Goal: Check status: Check status

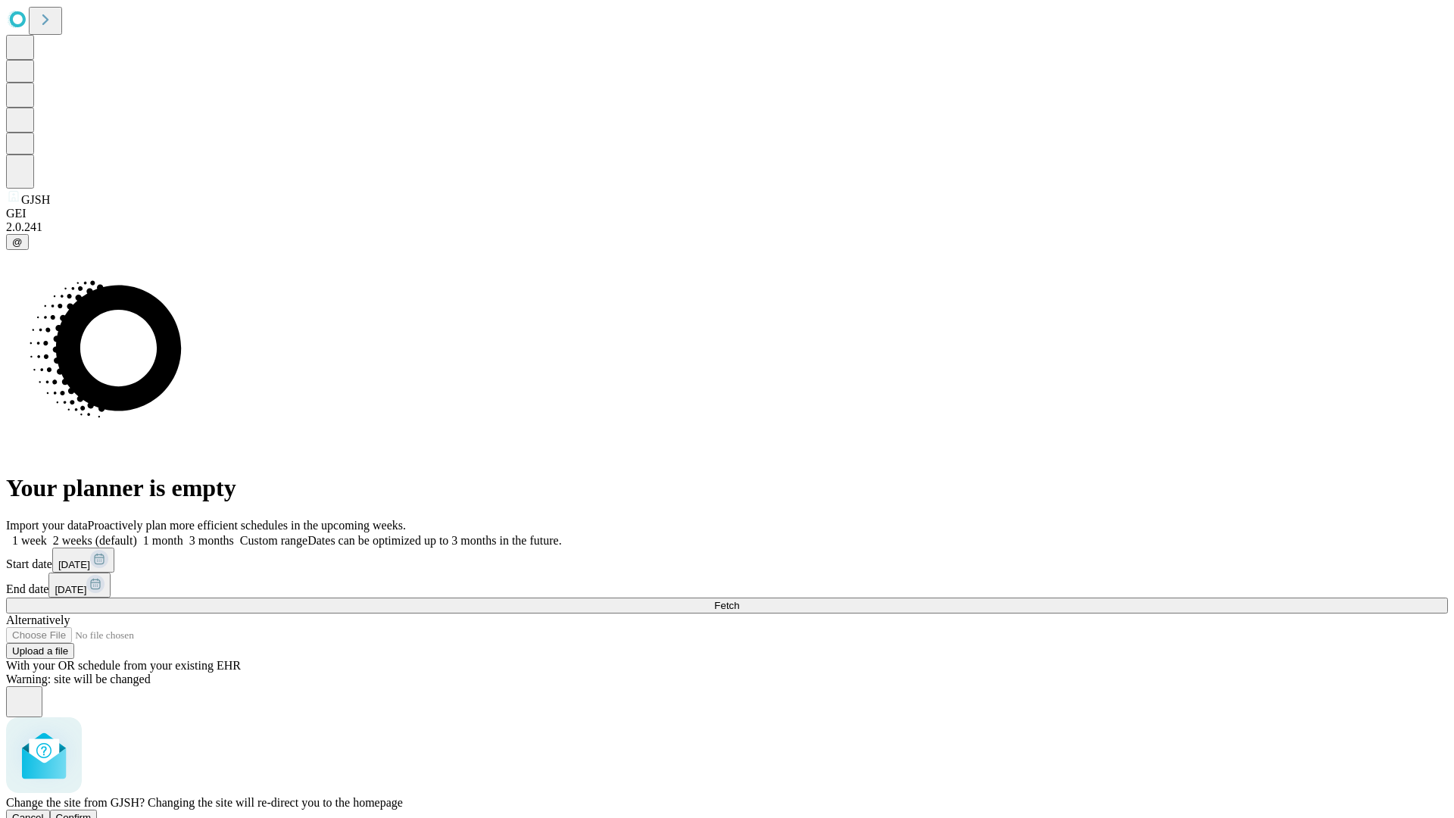
click at [92, 812] on span "Confirm" at bounding box center [74, 817] width 36 height 11
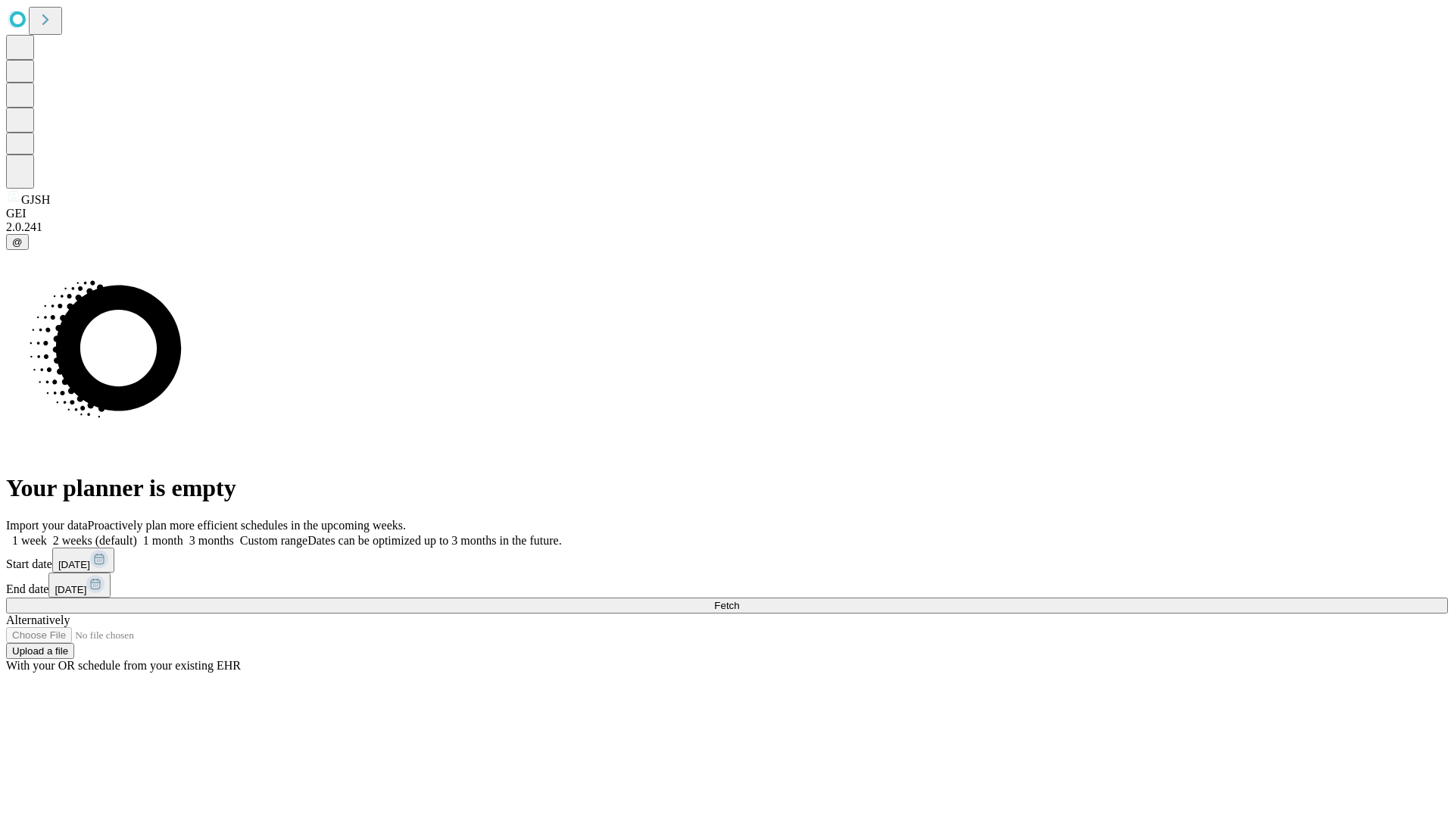
click at [183, 534] on label "1 month" at bounding box center [160, 540] width 46 height 13
click at [739, 600] on span "Fetch" at bounding box center [726, 605] width 25 height 11
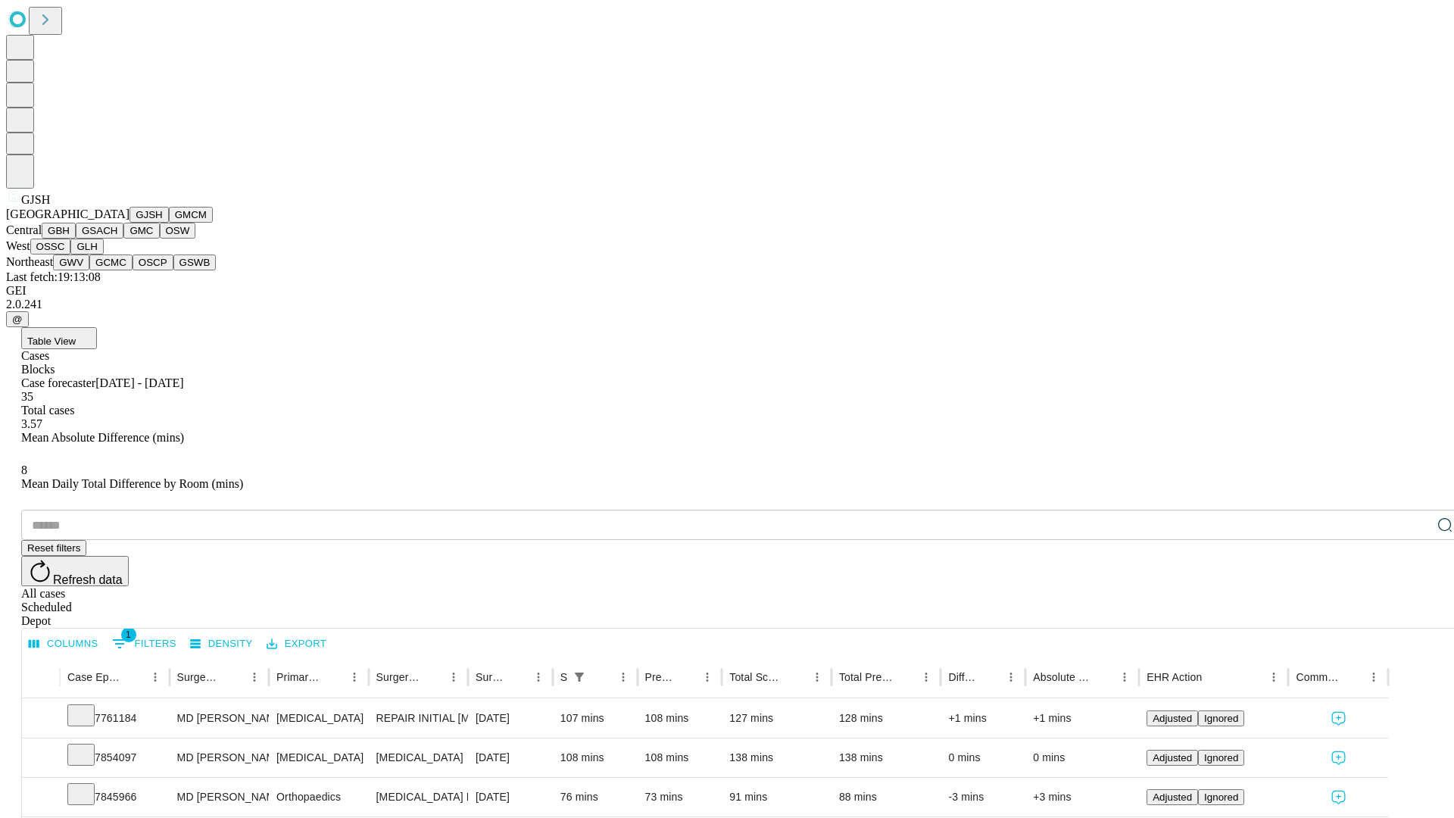
click at [169, 223] on button "GMCM" at bounding box center [191, 215] width 44 height 16
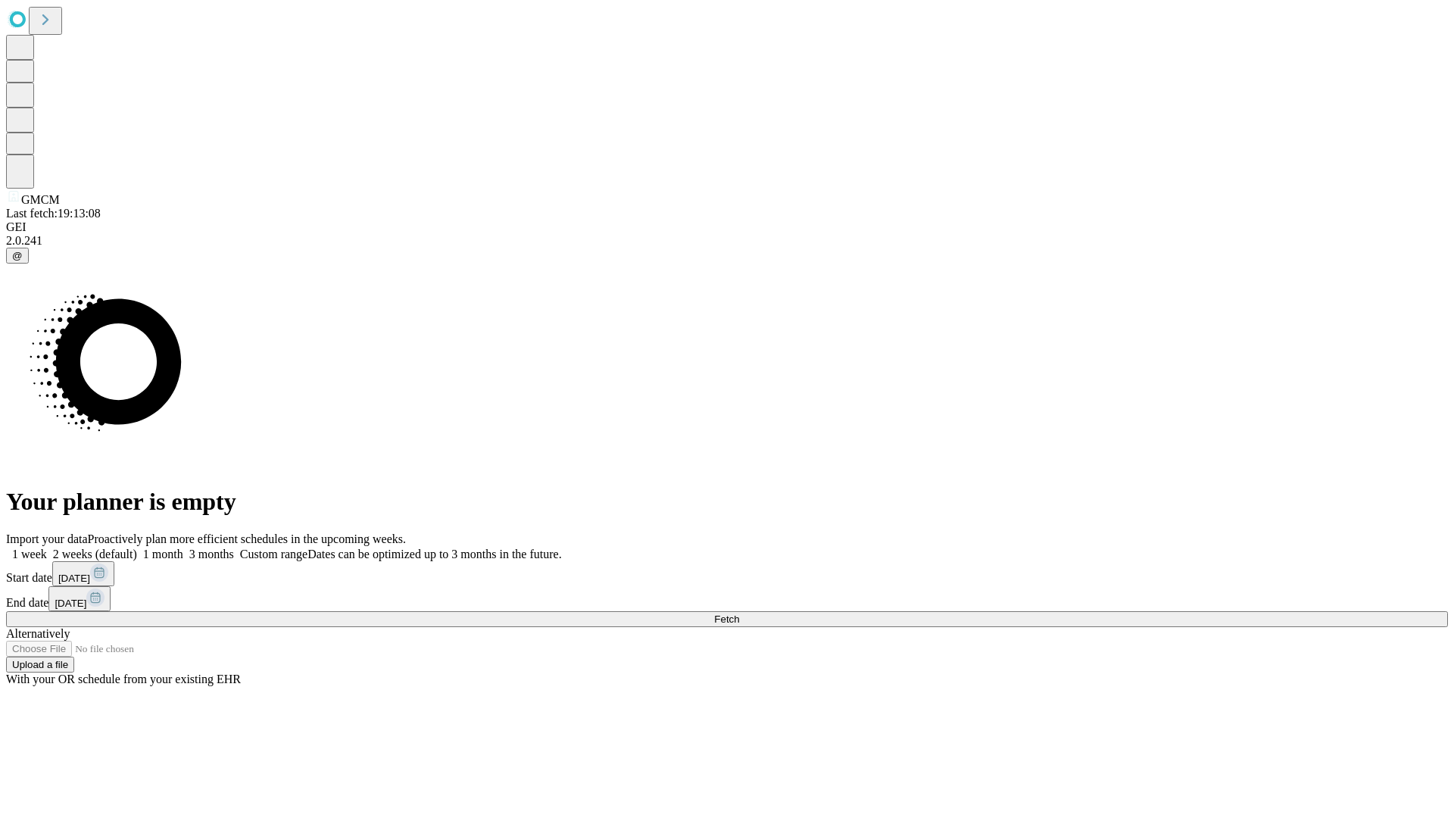
click at [183, 548] on label "1 month" at bounding box center [160, 554] width 46 height 13
click at [739, 613] on span "Fetch" at bounding box center [726, 618] width 25 height 11
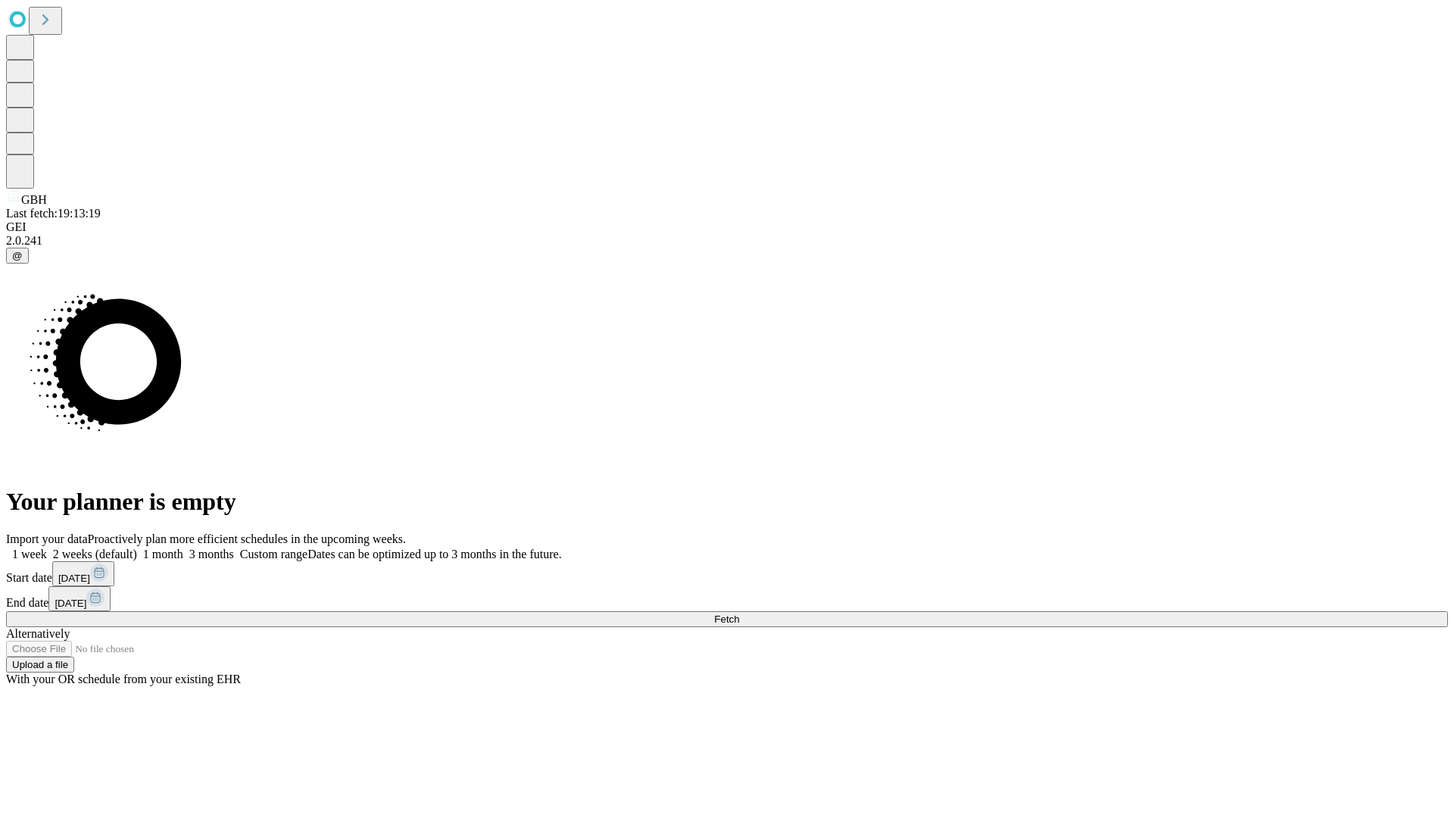
click at [739, 613] on span "Fetch" at bounding box center [726, 618] width 25 height 11
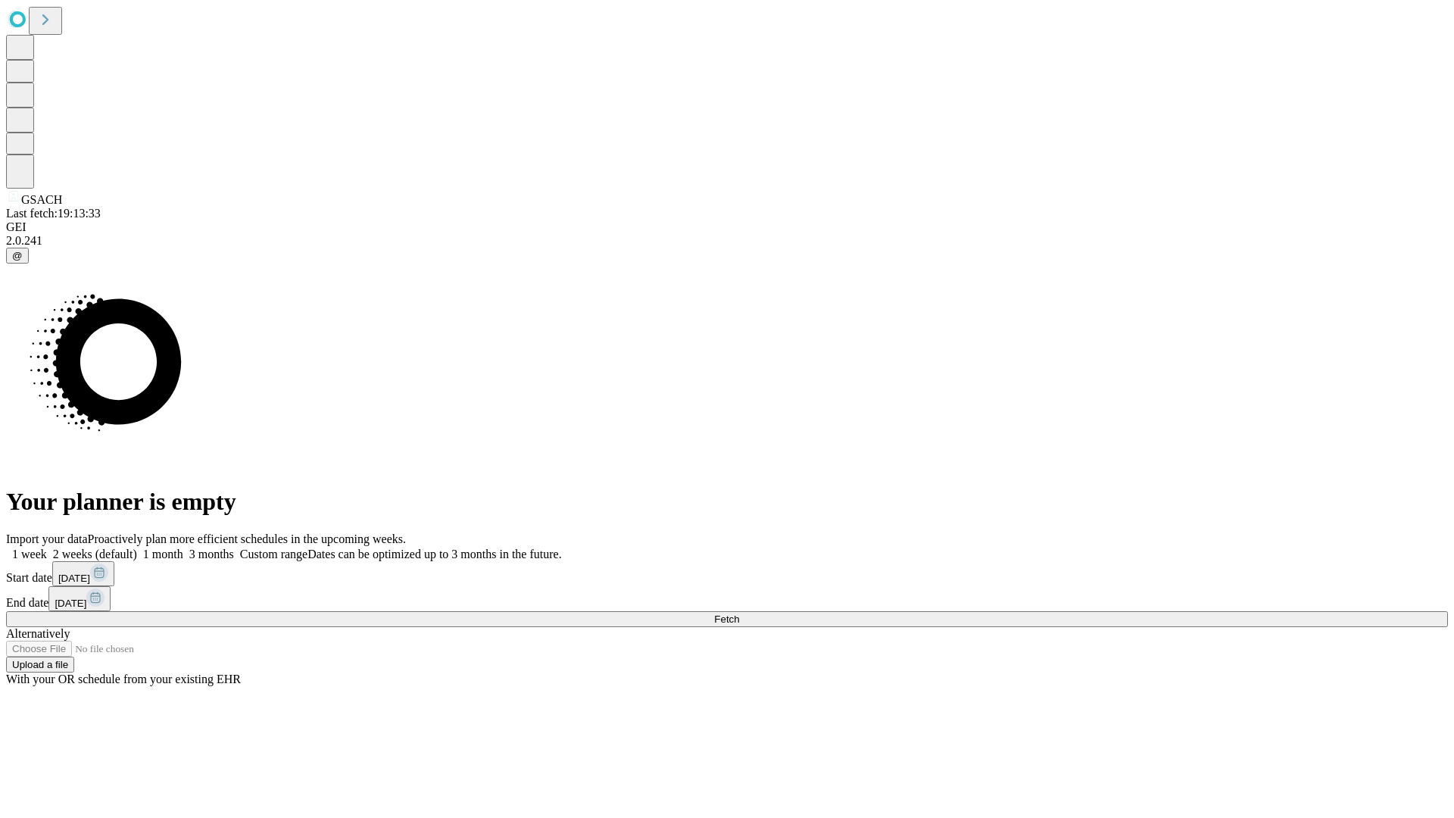
click at [183, 548] on label "1 month" at bounding box center [160, 554] width 46 height 13
click at [739, 613] on span "Fetch" at bounding box center [726, 618] width 25 height 11
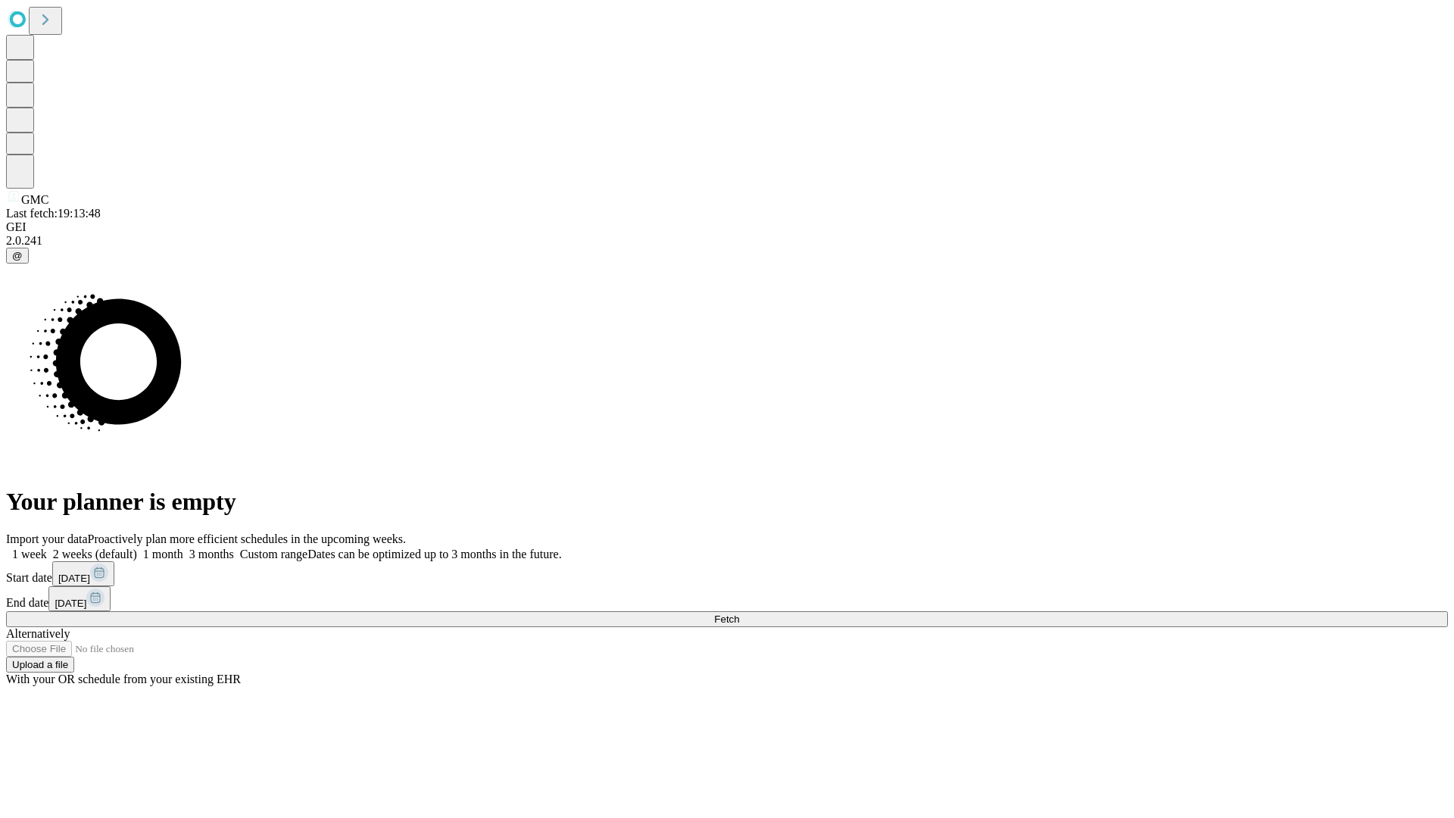
click at [183, 548] on label "1 month" at bounding box center [160, 554] width 46 height 13
click at [739, 613] on span "Fetch" at bounding box center [726, 618] width 25 height 11
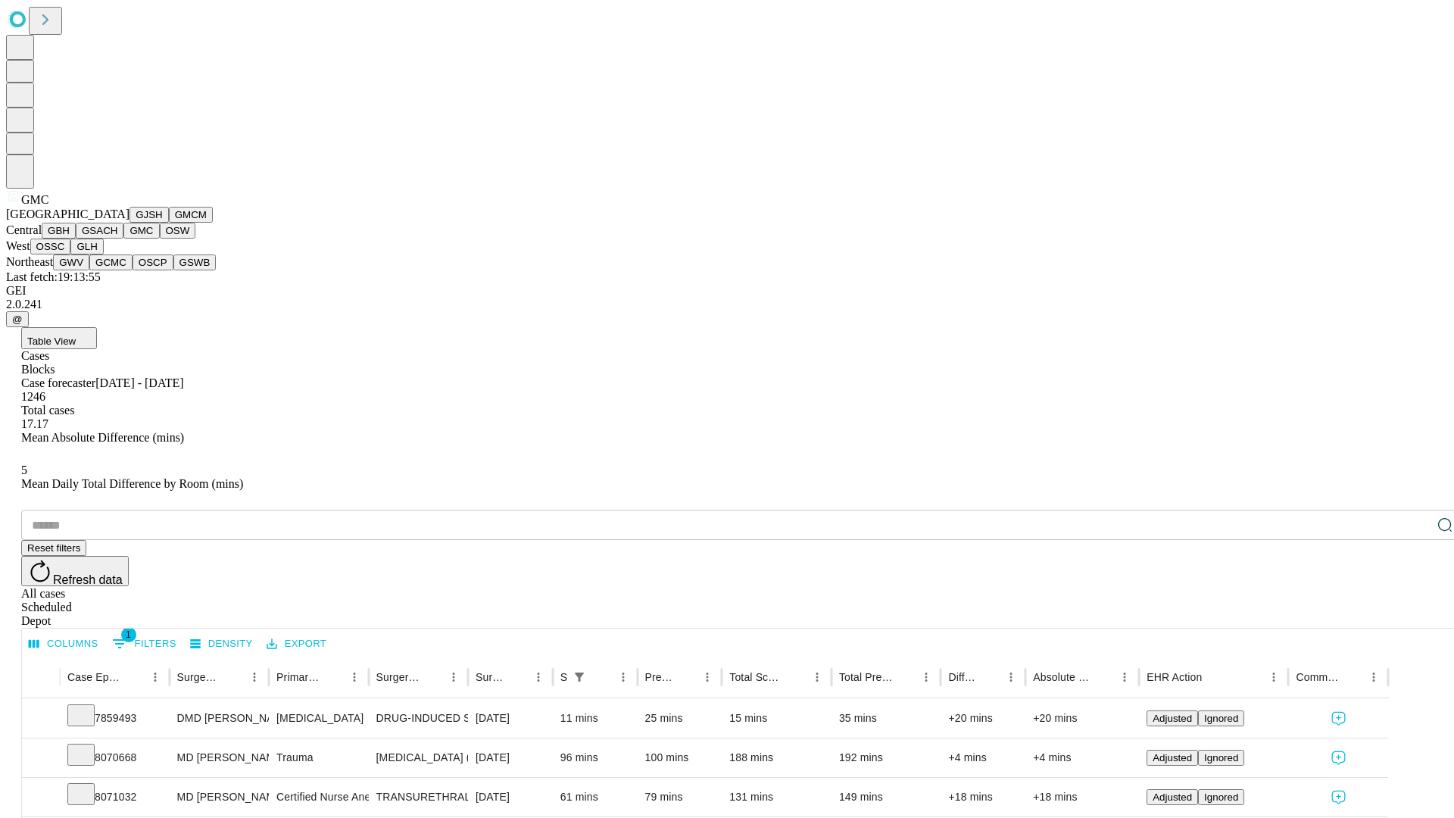
click at [160, 239] on button "OSW" at bounding box center [178, 231] width 36 height 16
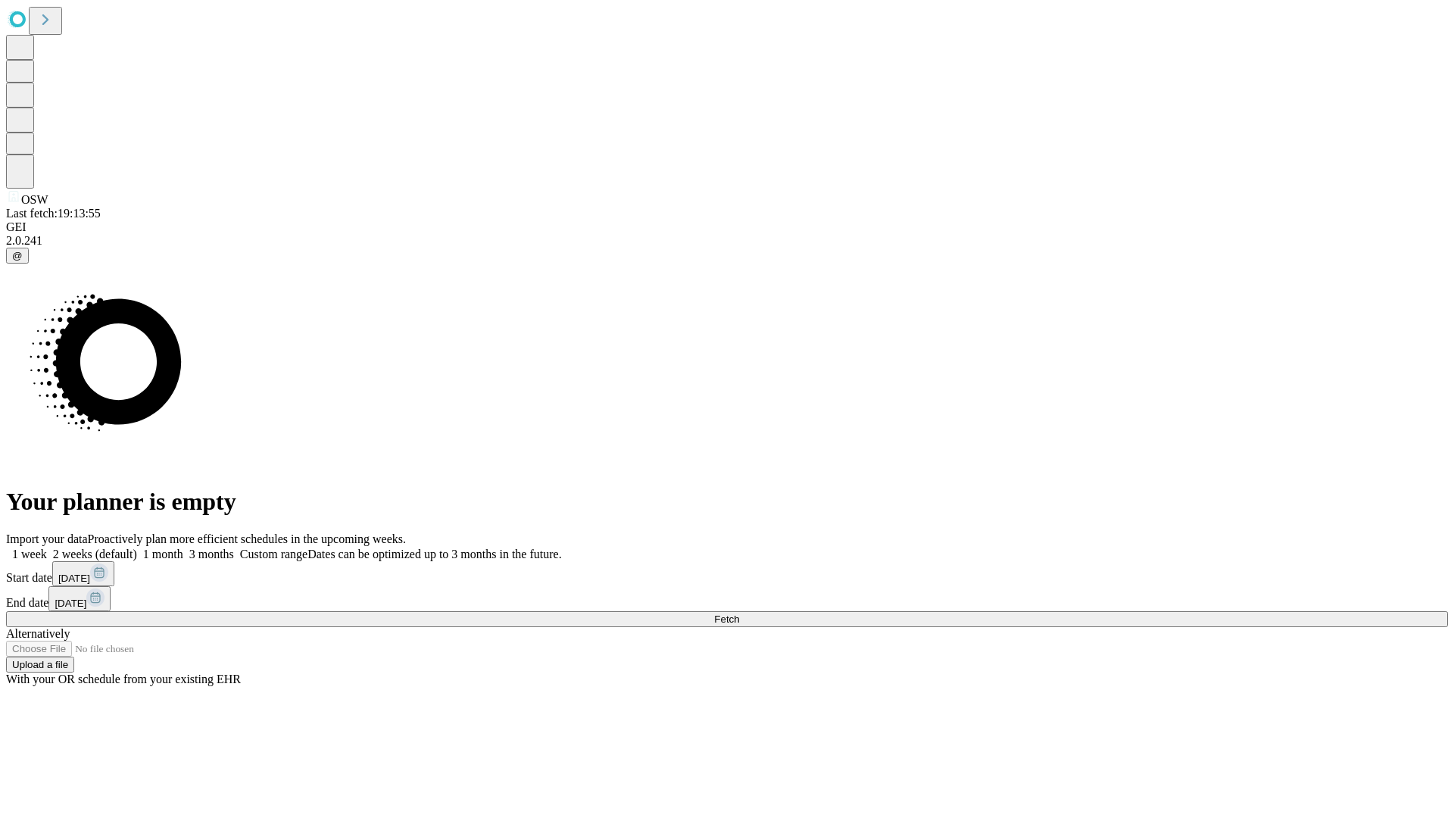
click at [183, 548] on label "1 month" at bounding box center [160, 554] width 46 height 13
click at [739, 613] on span "Fetch" at bounding box center [726, 618] width 25 height 11
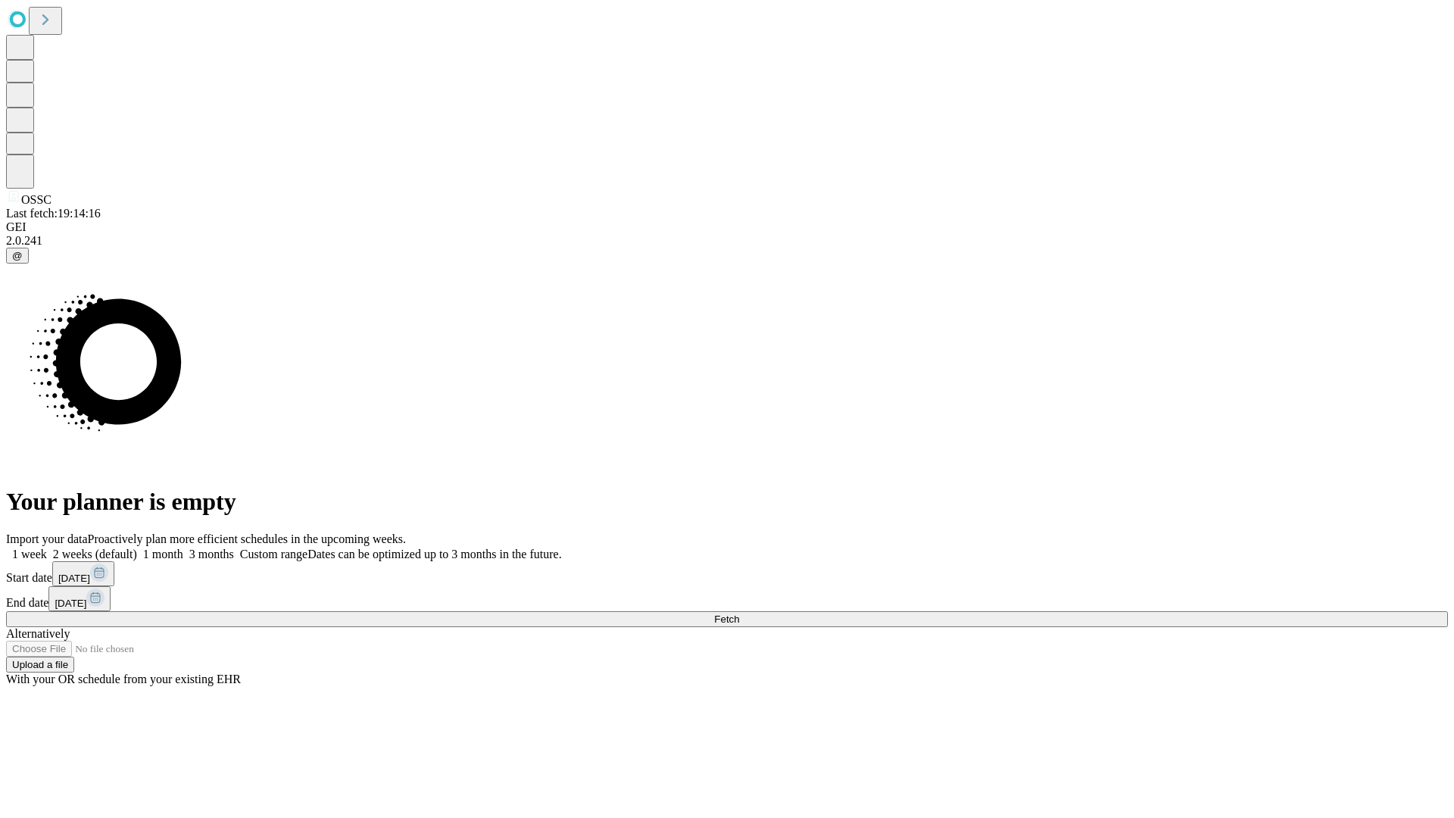
click at [183, 548] on label "1 month" at bounding box center [160, 554] width 46 height 13
click at [739, 613] on span "Fetch" at bounding box center [726, 618] width 25 height 11
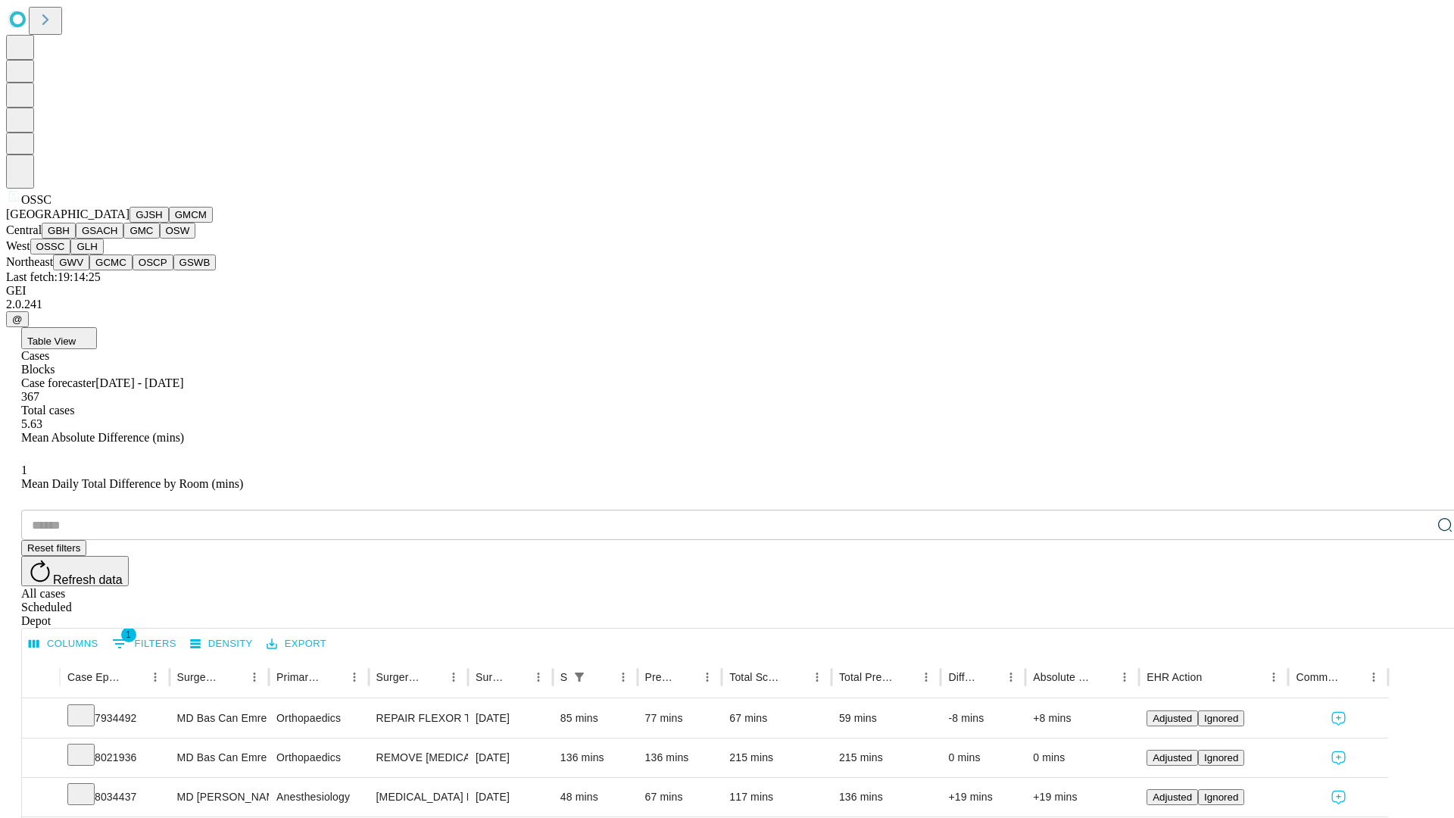
click at [103, 254] on button "GLH" at bounding box center [86, 247] width 33 height 16
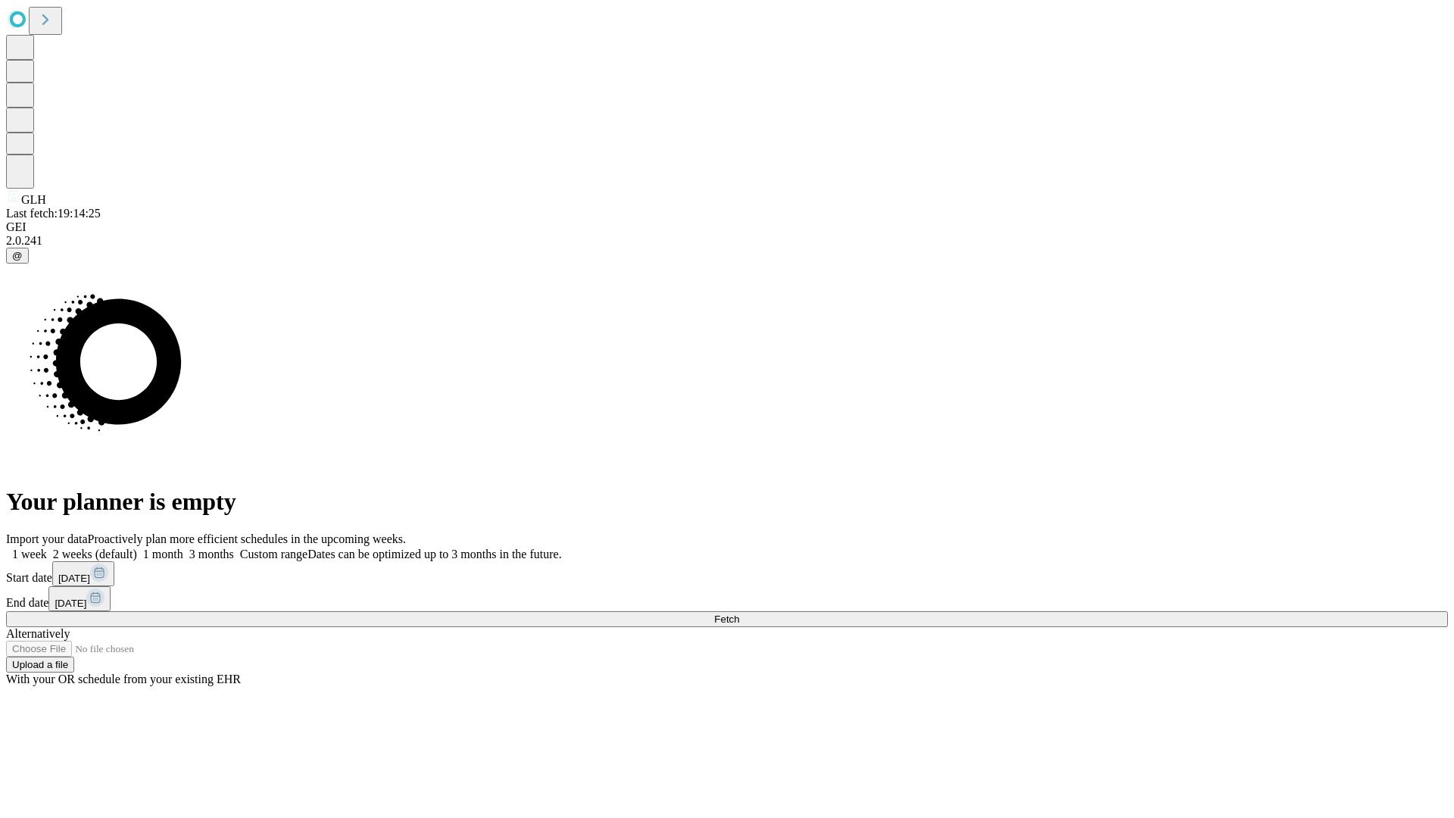
click at [183, 548] on label "1 month" at bounding box center [160, 554] width 46 height 13
click at [739, 613] on span "Fetch" at bounding box center [726, 618] width 25 height 11
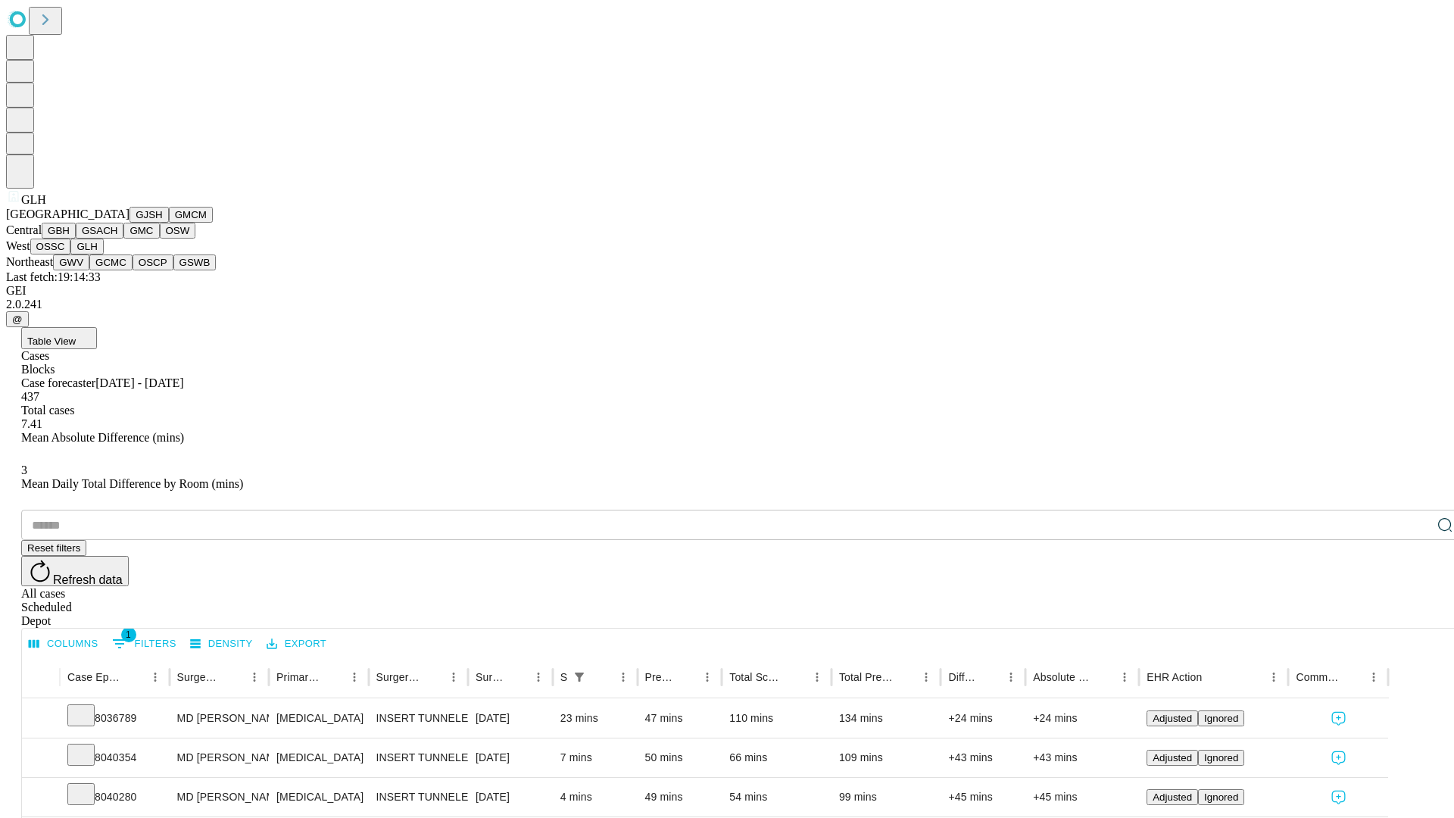
click at [89, 270] on button "GWV" at bounding box center [71, 262] width 36 height 16
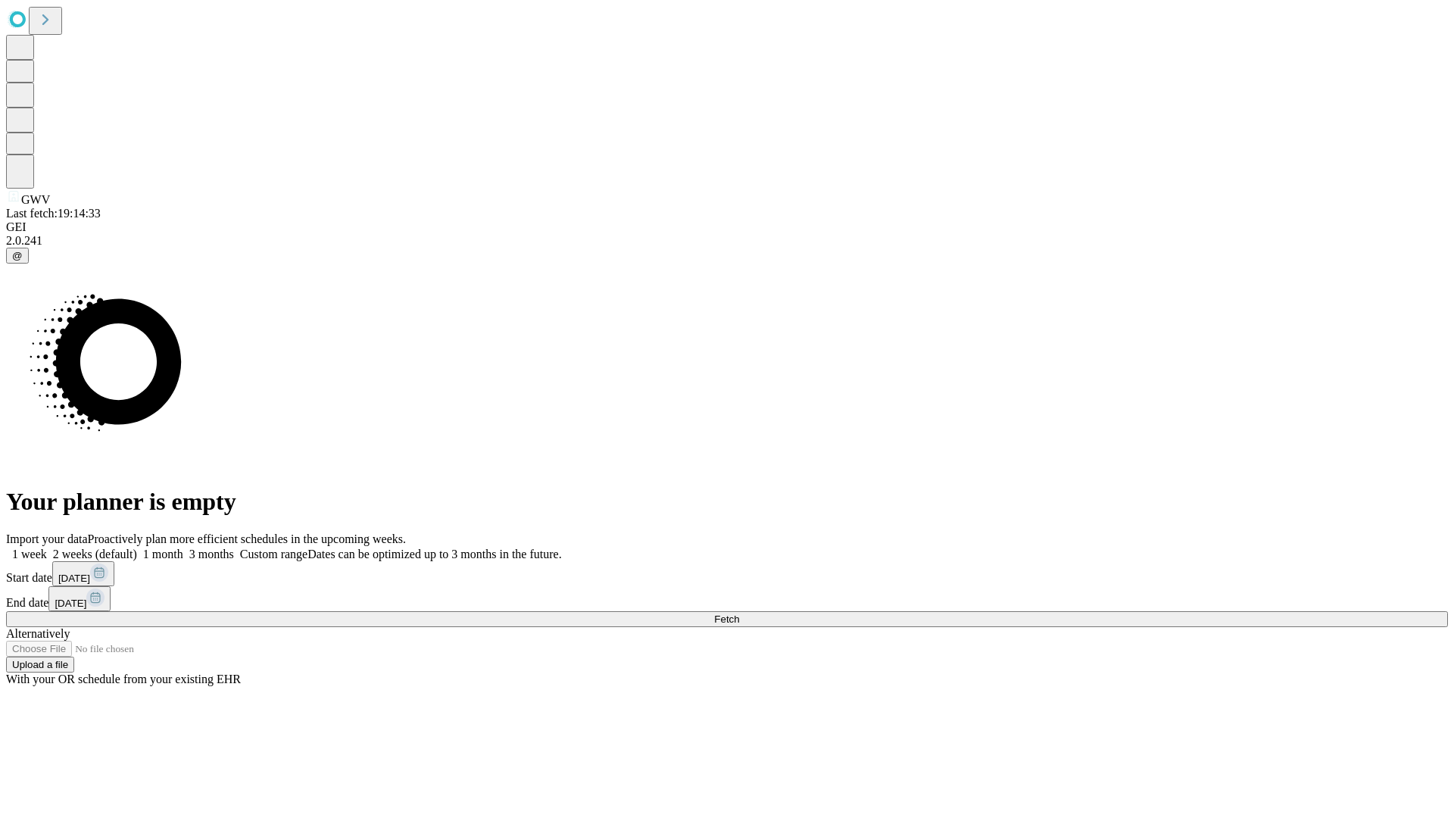
click at [183, 548] on label "1 month" at bounding box center [160, 554] width 46 height 13
click at [739, 613] on span "Fetch" at bounding box center [726, 618] width 25 height 11
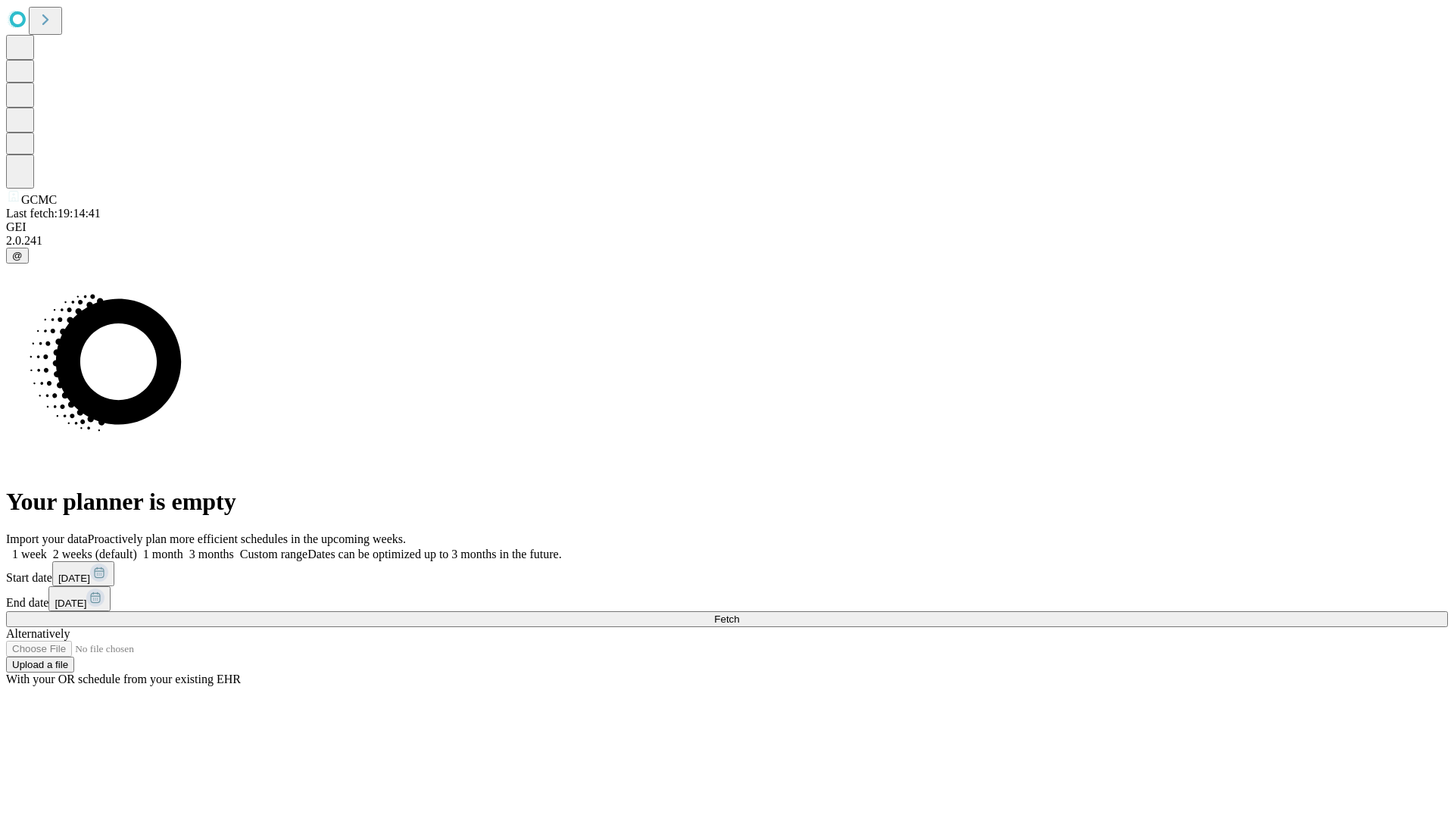
click at [183, 548] on label "1 month" at bounding box center [160, 554] width 46 height 13
click at [739, 613] on span "Fetch" at bounding box center [726, 618] width 25 height 11
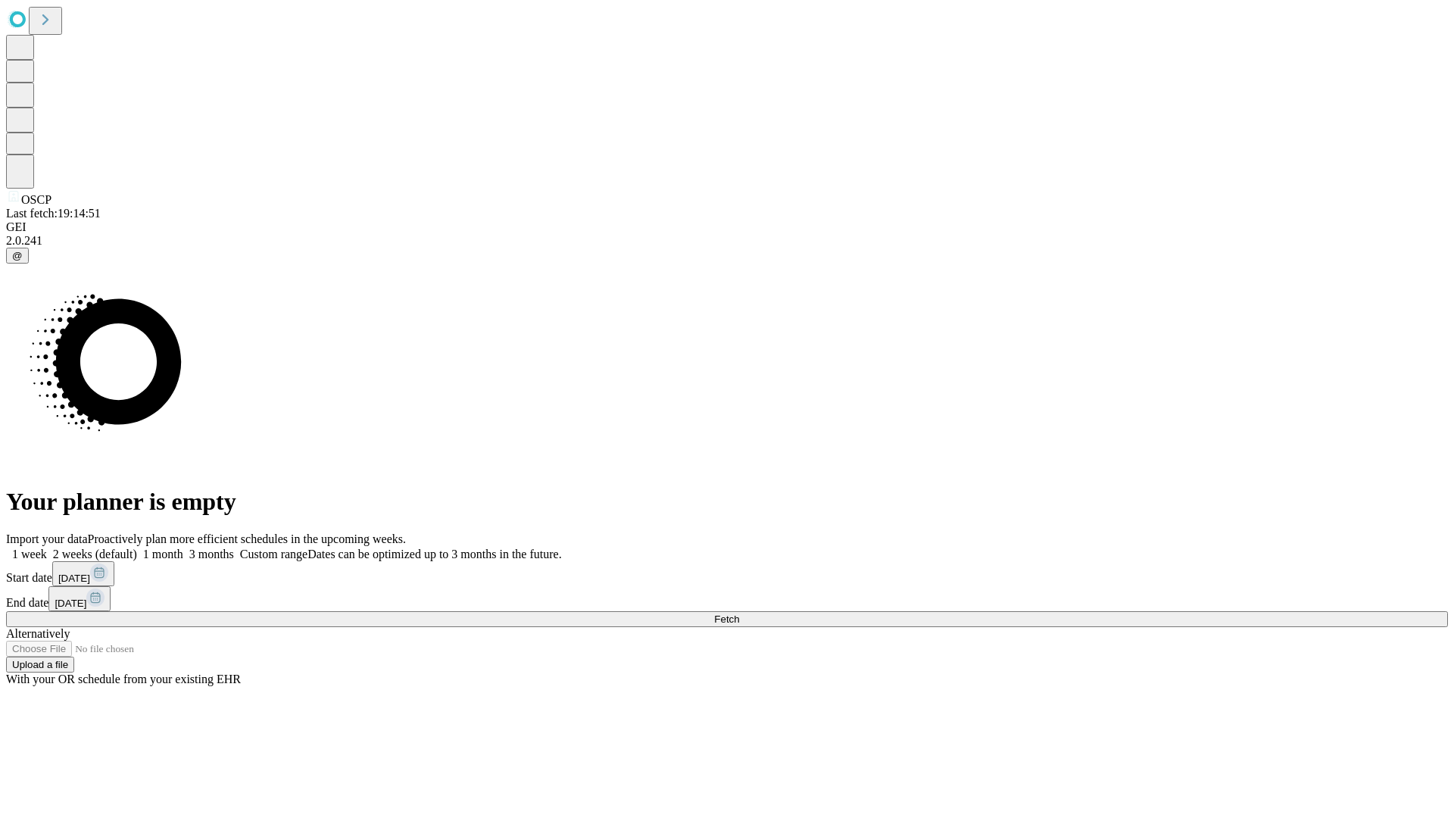
click at [183, 548] on label "1 month" at bounding box center [160, 554] width 46 height 13
click at [739, 613] on span "Fetch" at bounding box center [726, 618] width 25 height 11
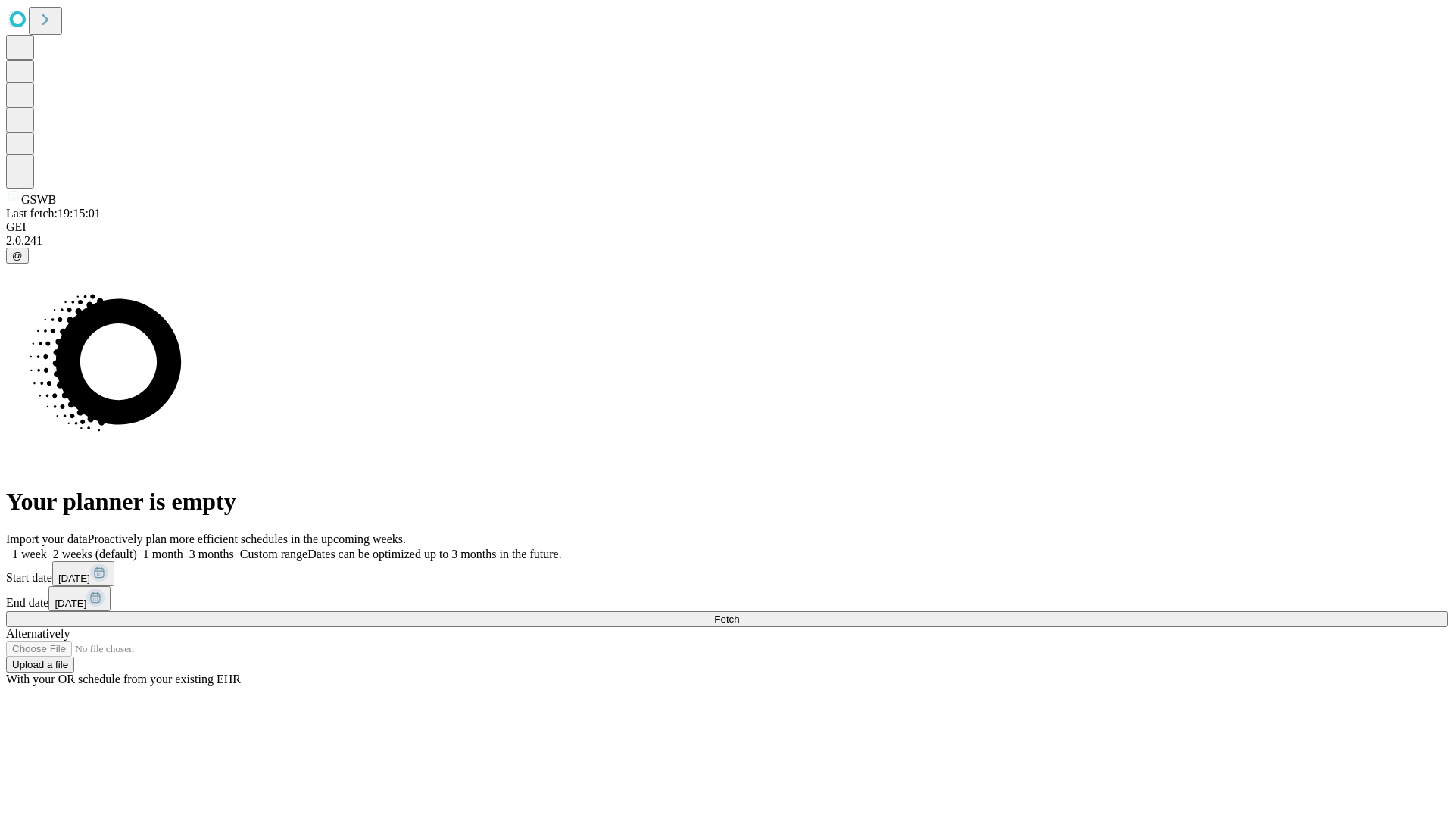
click at [183, 548] on label "1 month" at bounding box center [160, 554] width 46 height 13
click at [739, 613] on span "Fetch" at bounding box center [726, 618] width 25 height 11
